Goal: Find specific page/section: Find specific page/section

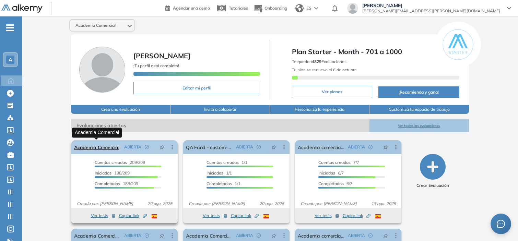
click at [100, 146] on link "Academia Comercial" at bounding box center [96, 147] width 45 height 14
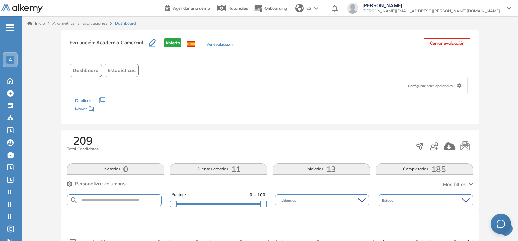
scroll to position [91, 0]
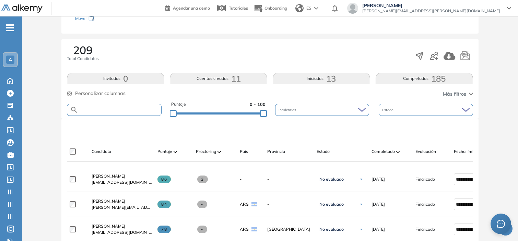
click at [107, 109] on input "text" at bounding box center [119, 109] width 83 height 5
type input "*********"
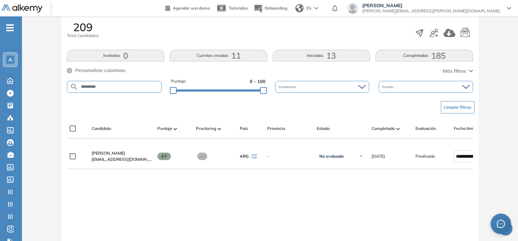
scroll to position [114, 0]
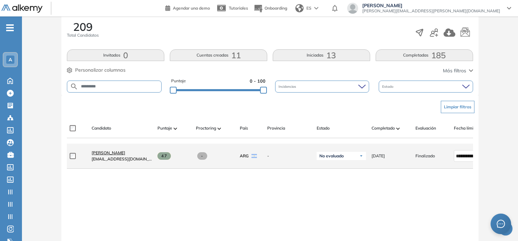
click at [116, 155] on span "[PERSON_NAME]" at bounding box center [109, 152] width 34 height 5
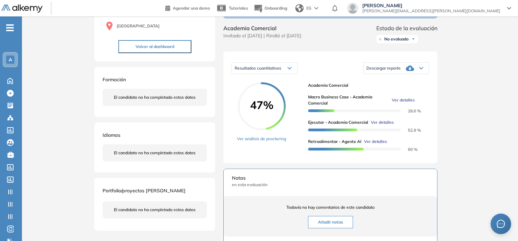
scroll to position [72, 0]
click at [399, 103] on span "Ver detalles" at bounding box center [403, 99] width 23 height 6
click at [457, 86] on div "Inicio Alkymetrics Evaluaciones Dashboard Candidato Macro Business Case - Acade…" at bounding box center [270, 160] width 496 height 433
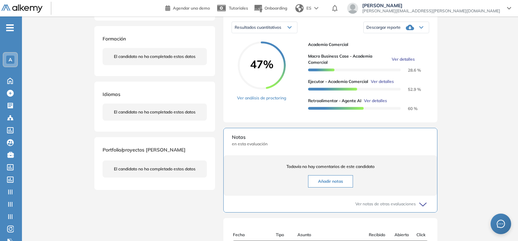
scroll to position [0, 0]
